Goal: Communication & Community: Participate in discussion

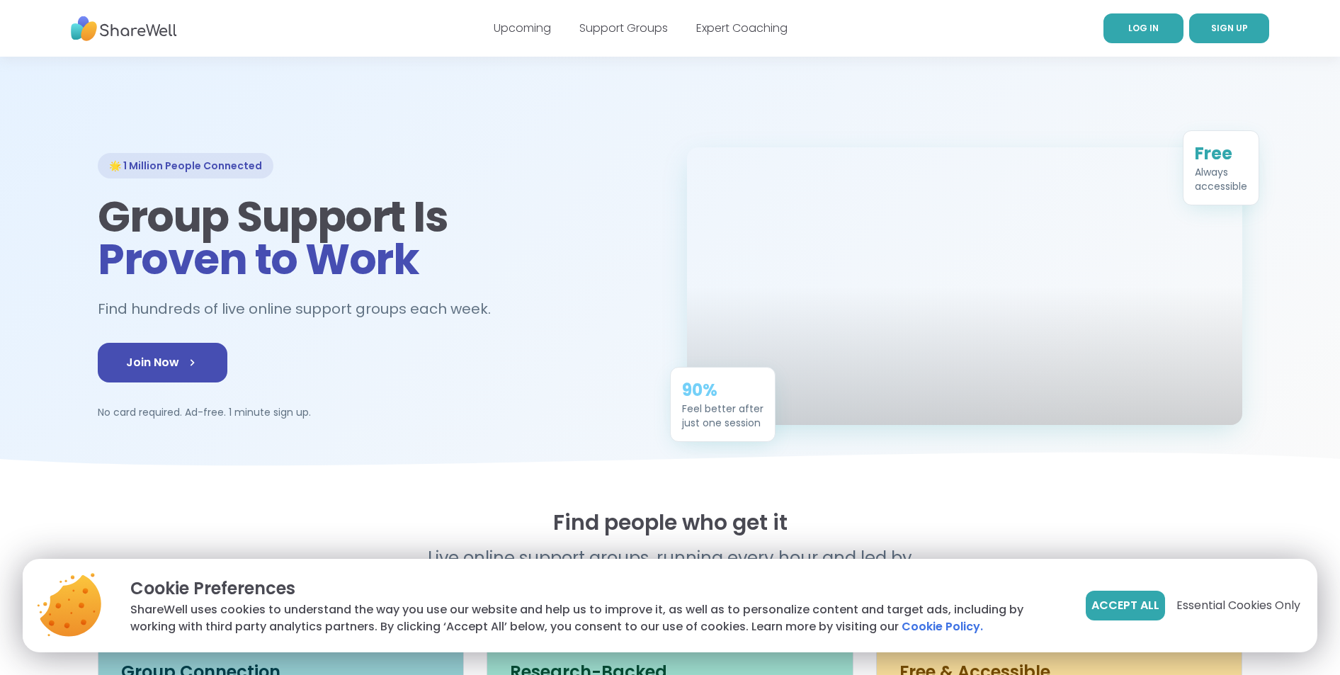
click at [1117, 33] on link "LOG IN" at bounding box center [1143, 28] width 80 height 30
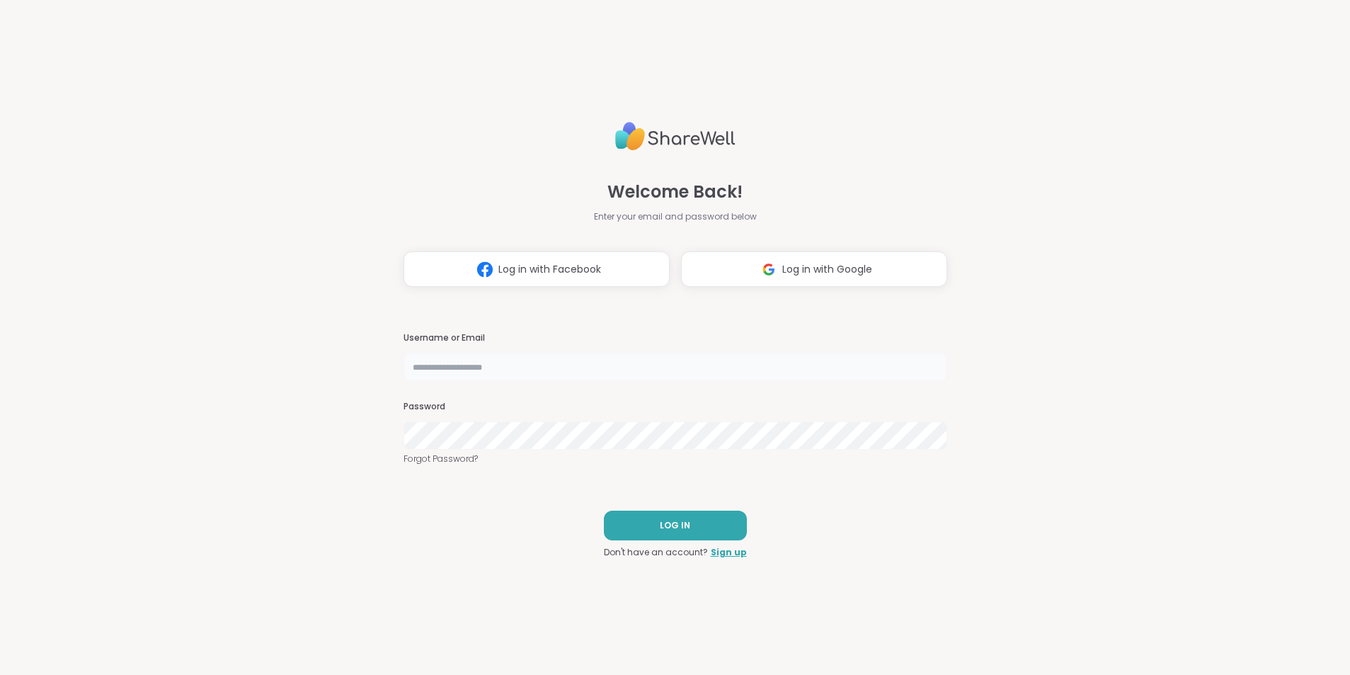
click at [461, 360] on input "text" at bounding box center [676, 367] width 544 height 28
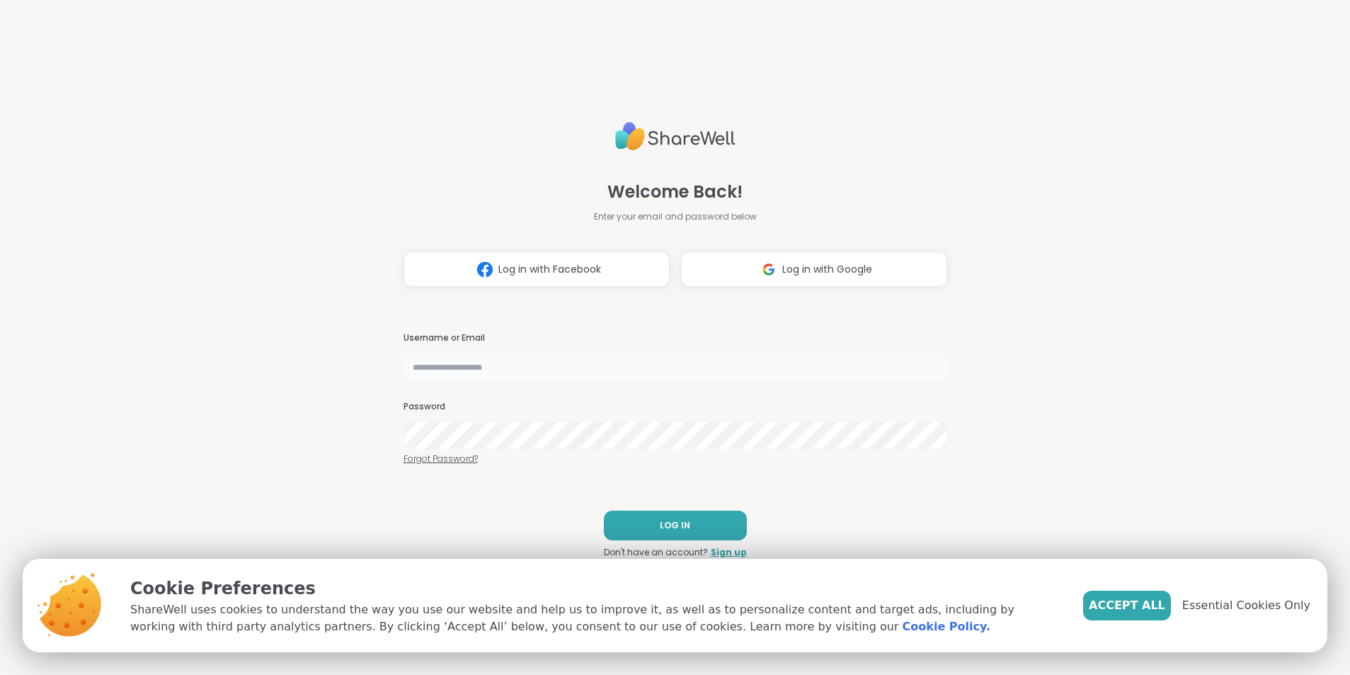
type input "**********"
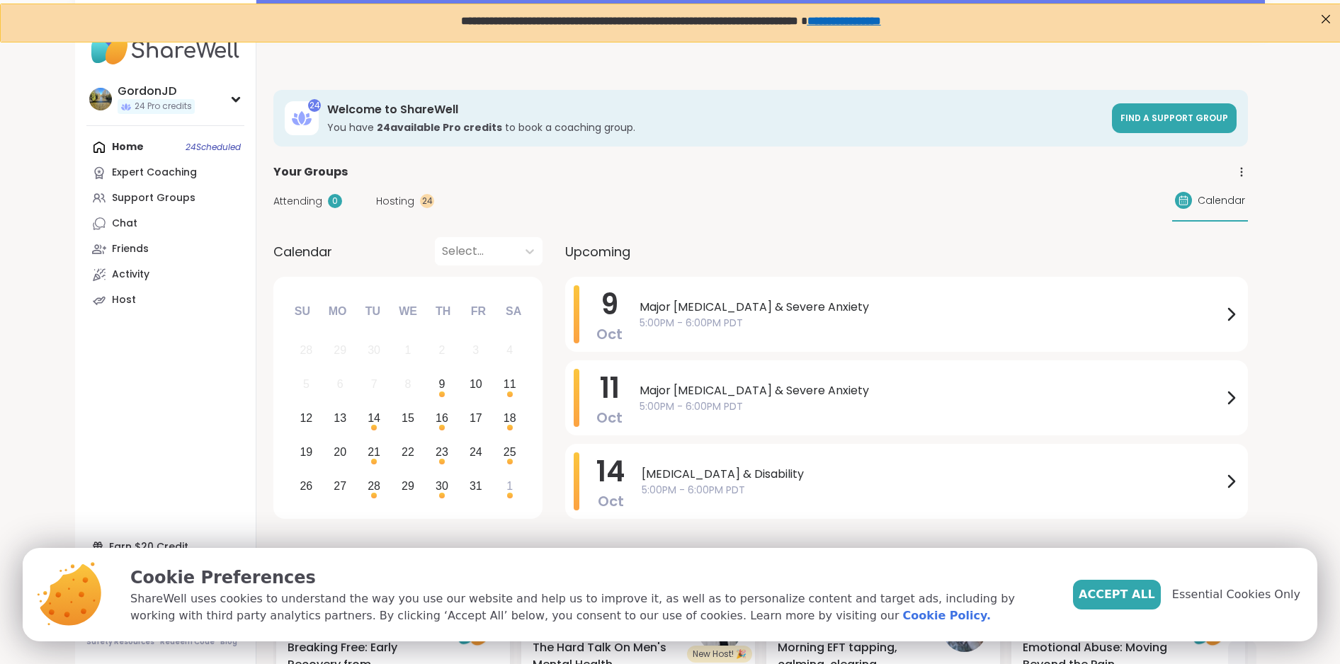
click at [409, 200] on span "Hosting" at bounding box center [395, 201] width 38 height 15
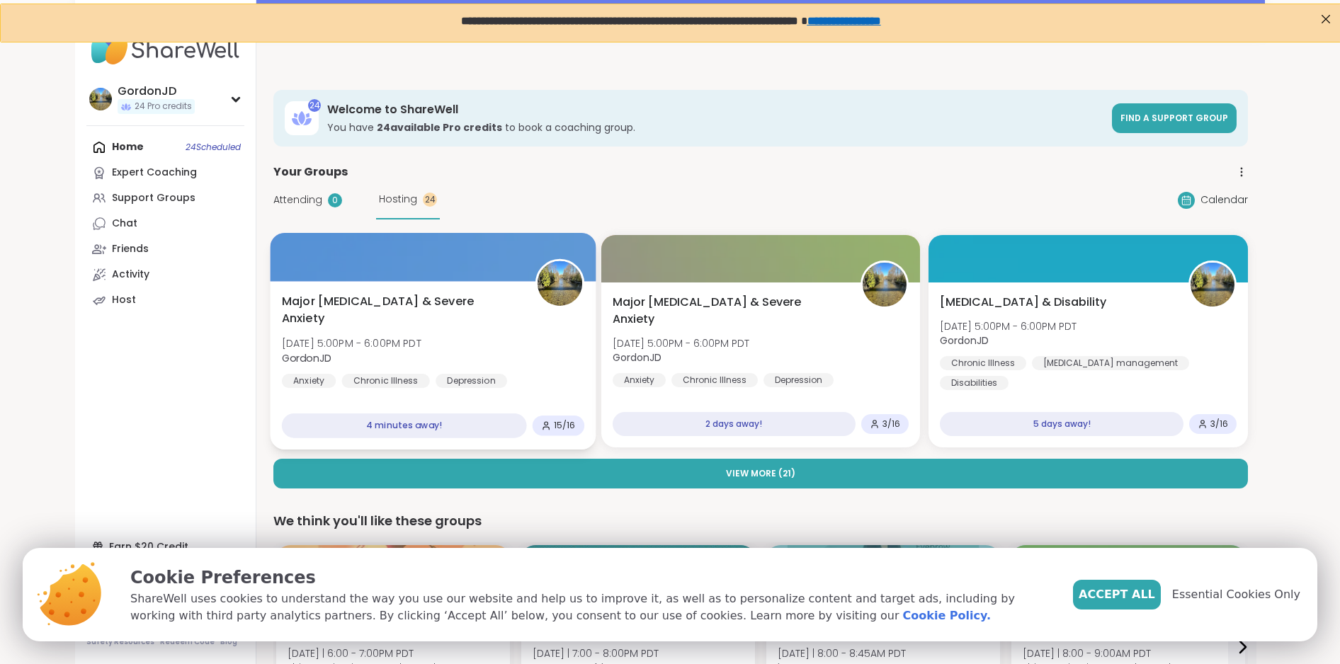
click at [438, 277] on div at bounding box center [433, 257] width 326 height 48
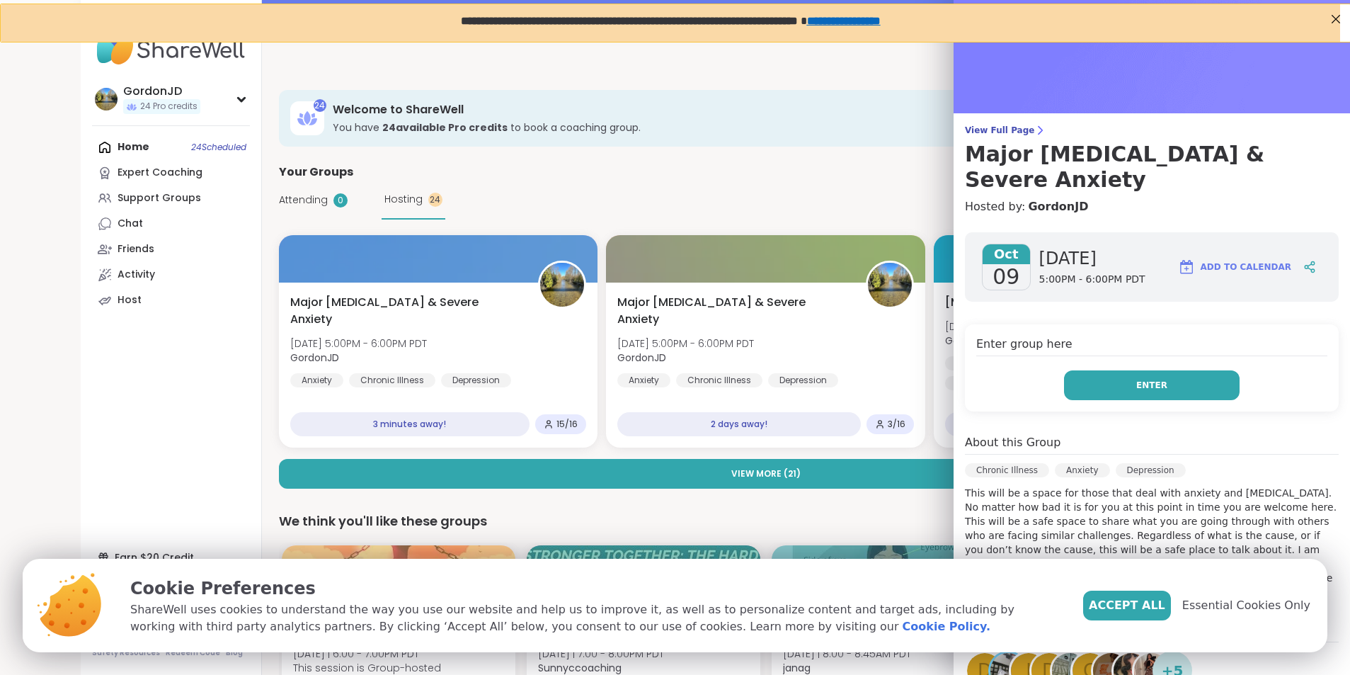
click at [1139, 379] on span "Enter" at bounding box center [1152, 385] width 31 height 13
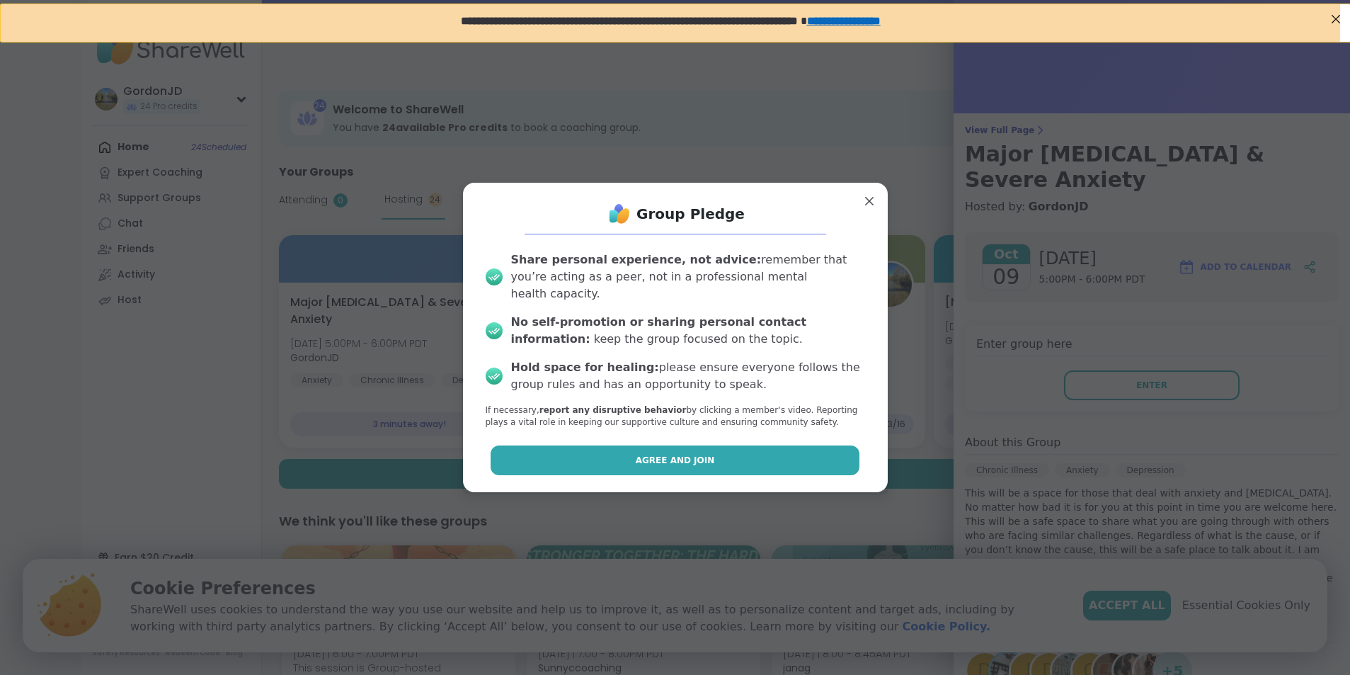
click at [768, 451] on button "Agree and Join" at bounding box center [675, 460] width 369 height 30
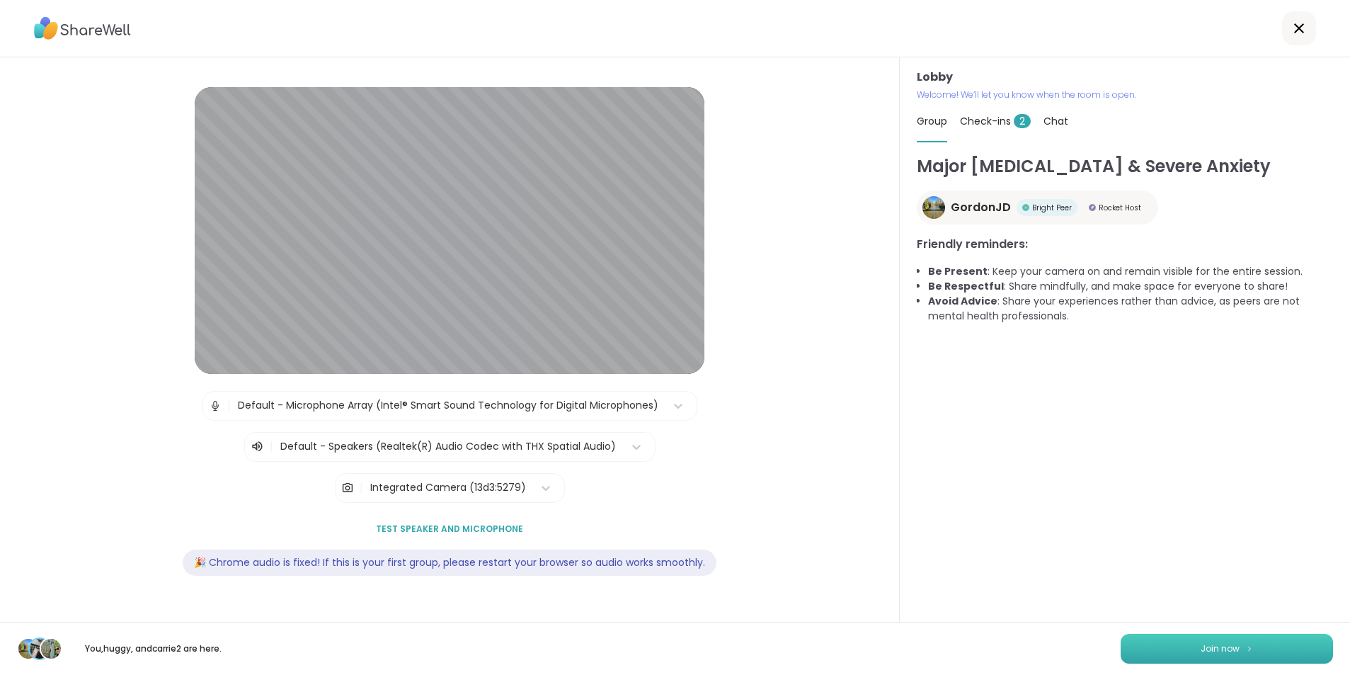
click at [1231, 640] on button "Join now" at bounding box center [1227, 649] width 212 height 30
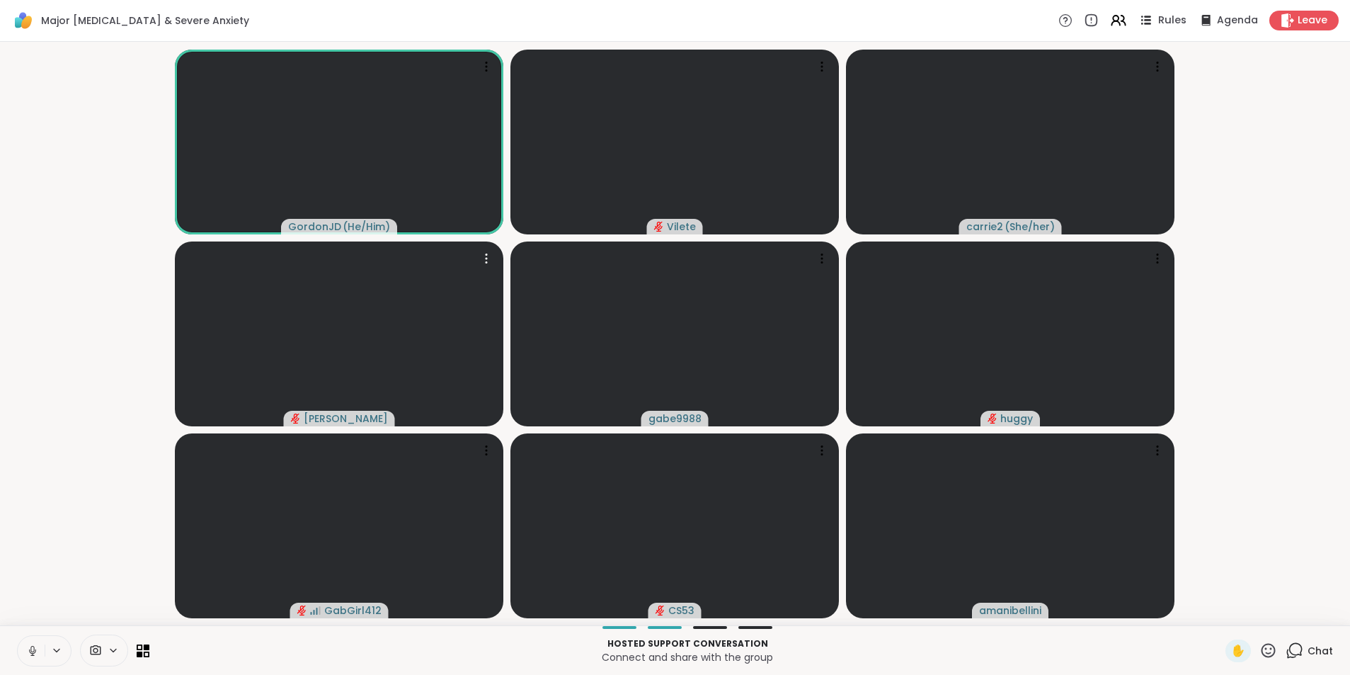
click at [1144, 21] on icon at bounding box center [1147, 20] width 7 height 2
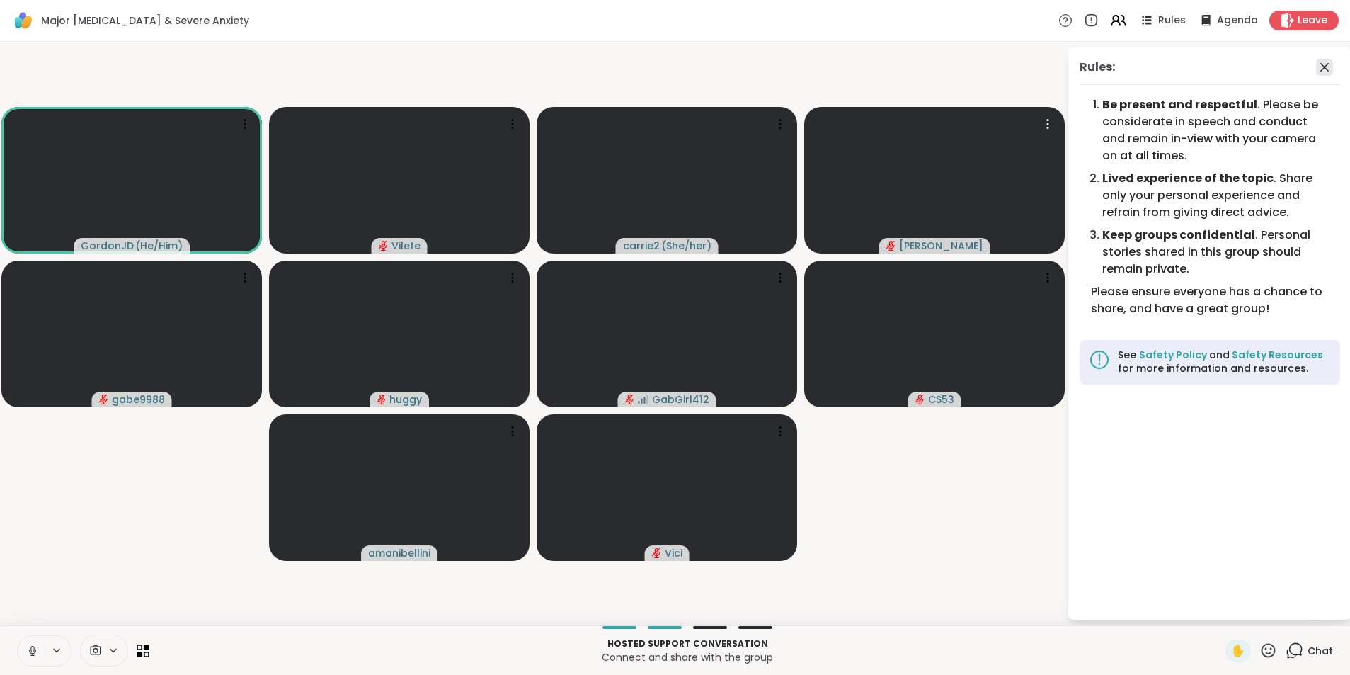
click at [1324, 69] on icon at bounding box center [1324, 67] width 17 height 17
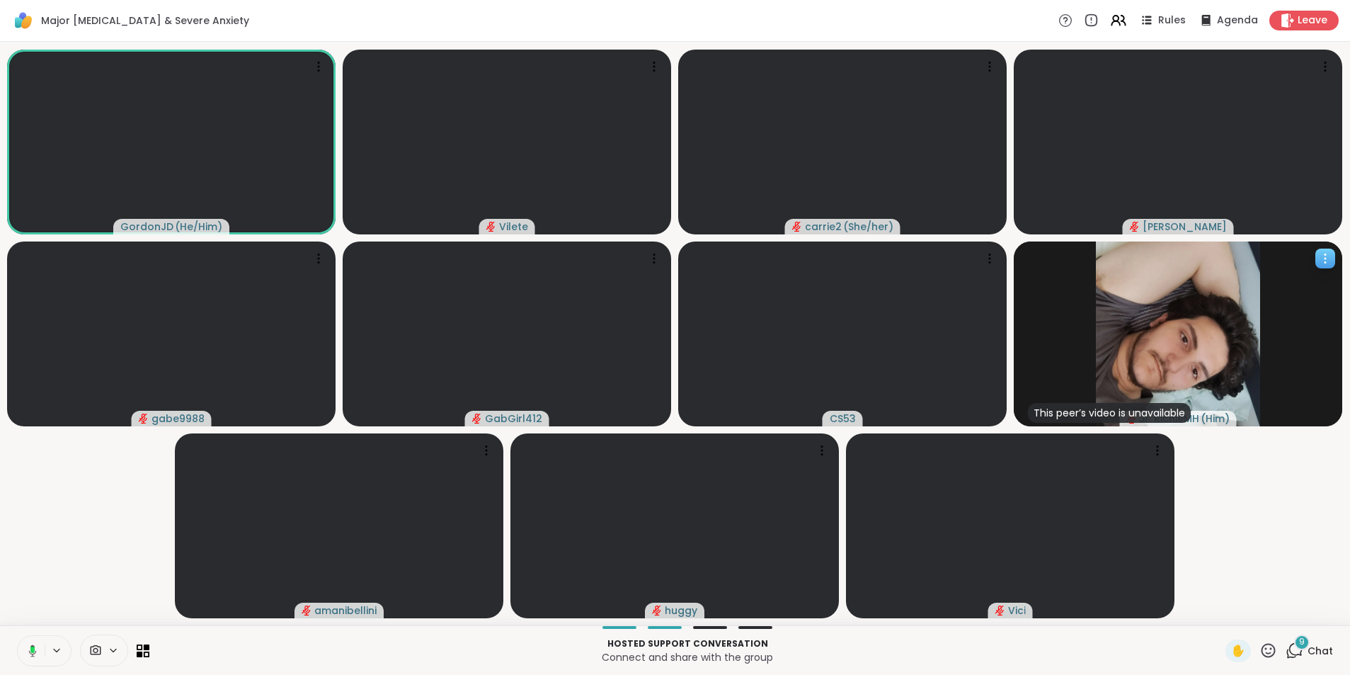
drag, startPoint x: 1269, startPoint y: 392, endPoint x: 1302, endPoint y: 407, distance: 36.5
click at [1302, 407] on div "This peer’s video is unavailable RichieMH ( Him )" at bounding box center [1178, 333] width 329 height 185
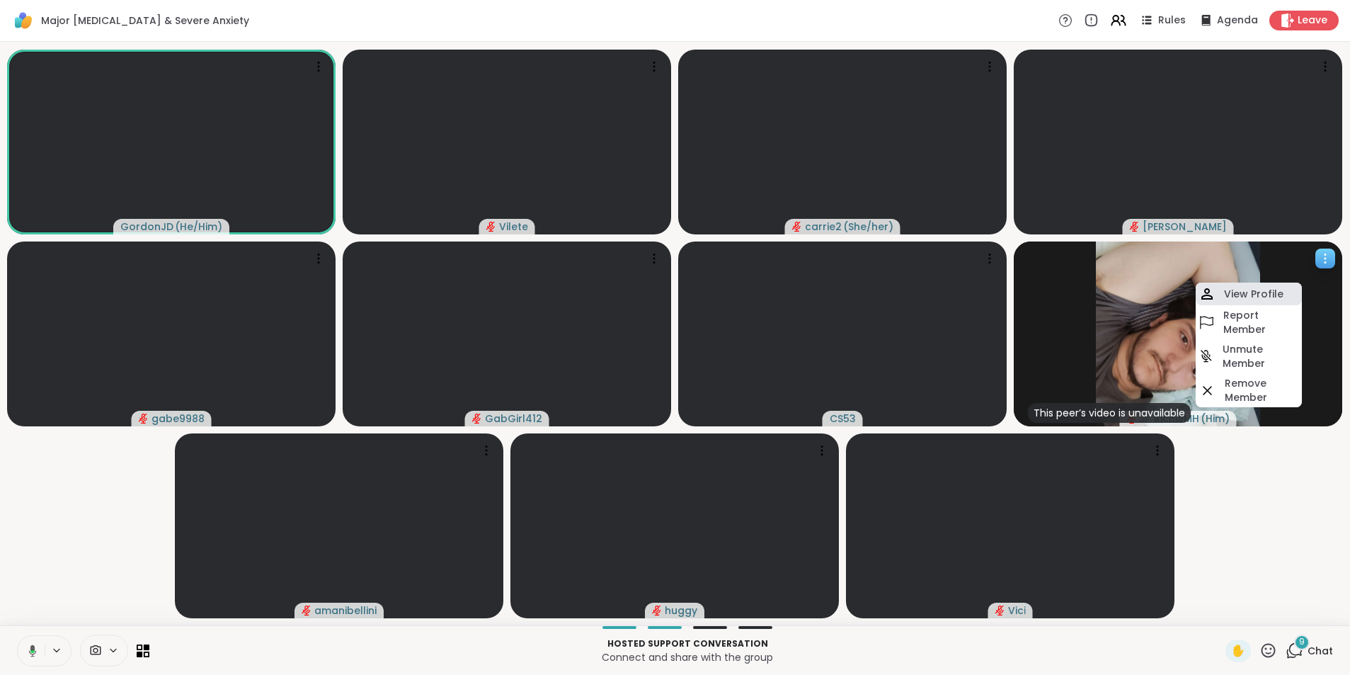
click at [1258, 290] on h4 "View Profile" at bounding box center [1253, 294] width 59 height 14
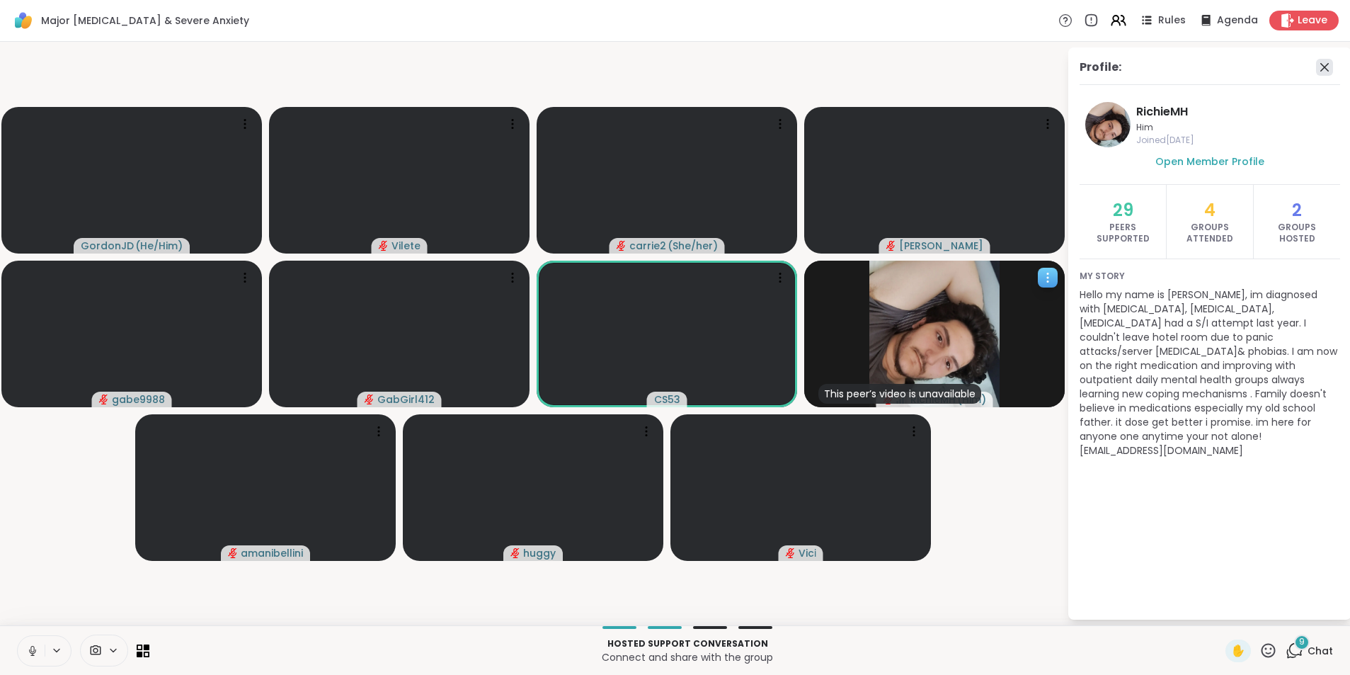
click at [1327, 75] on icon at bounding box center [1324, 67] width 17 height 17
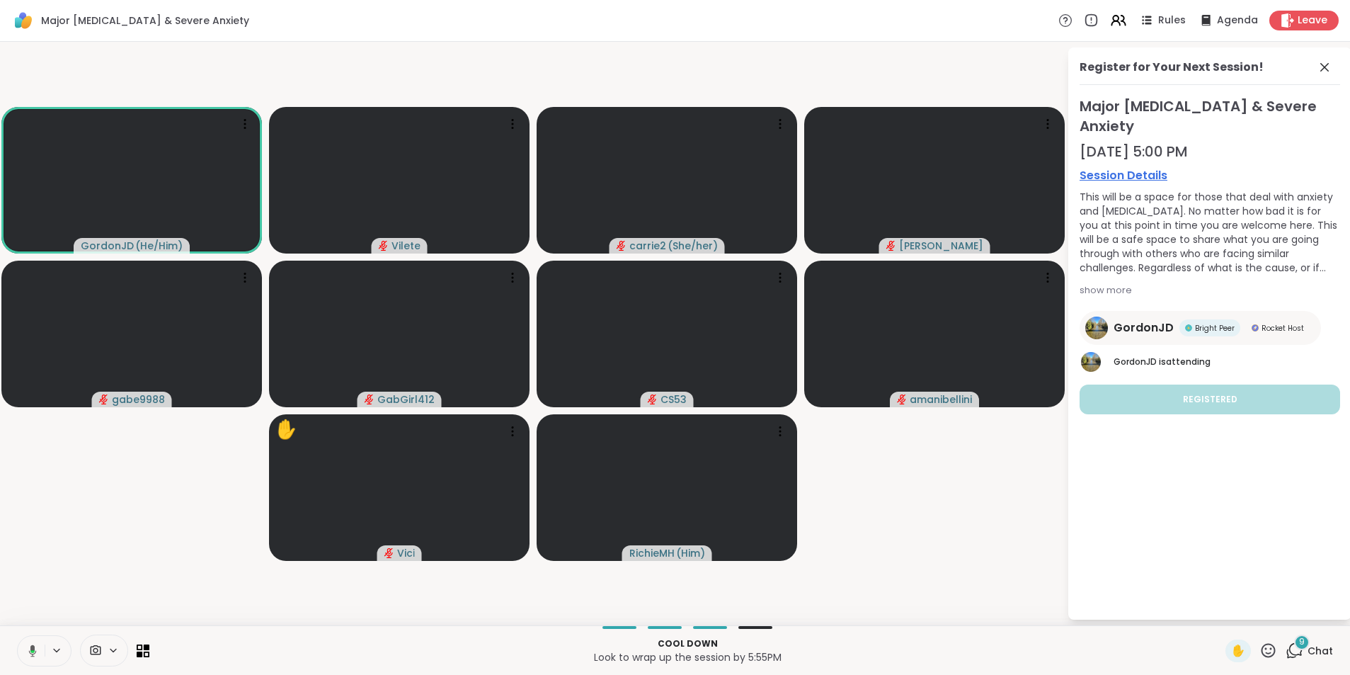
click at [1316, 75] on div "Register for Your Next Session!" at bounding box center [1210, 72] width 261 height 26
click at [1319, 72] on icon at bounding box center [1324, 67] width 17 height 17
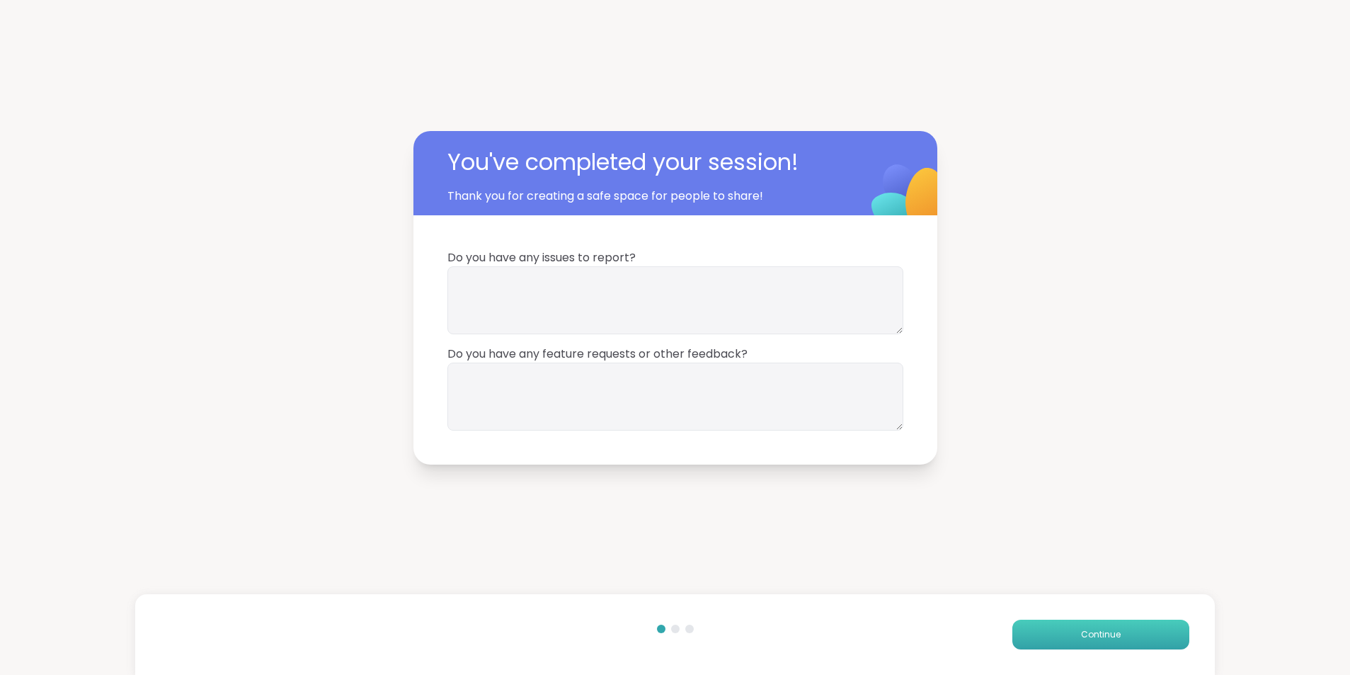
click at [1022, 627] on button "Continue" at bounding box center [1101, 635] width 177 height 30
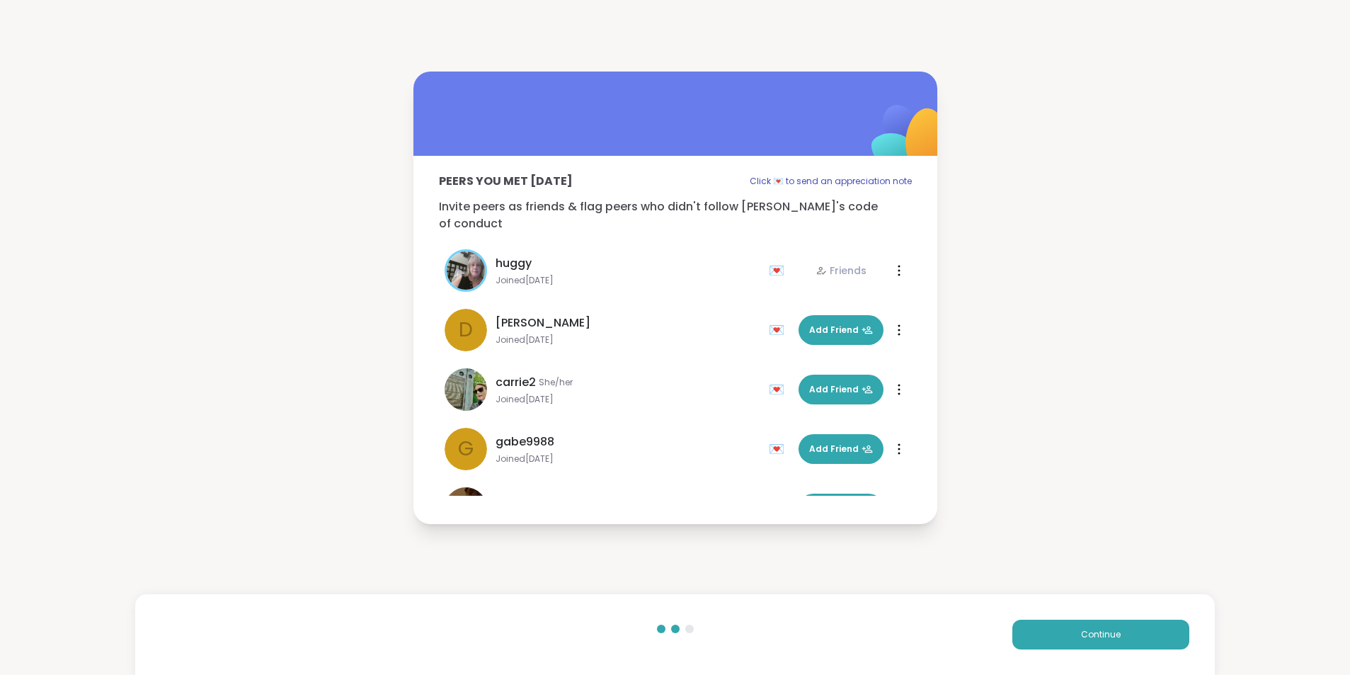
drag, startPoint x: 1117, startPoint y: 106, endPoint x: 1124, endPoint y: 101, distance: 9.1
click at [1117, 106] on div "Peers you met [DATE] Click 💌 to send an appreciation note Invite peers as frien…" at bounding box center [675, 298] width 1350 height 596
